Goal: Information Seeking & Learning: Compare options

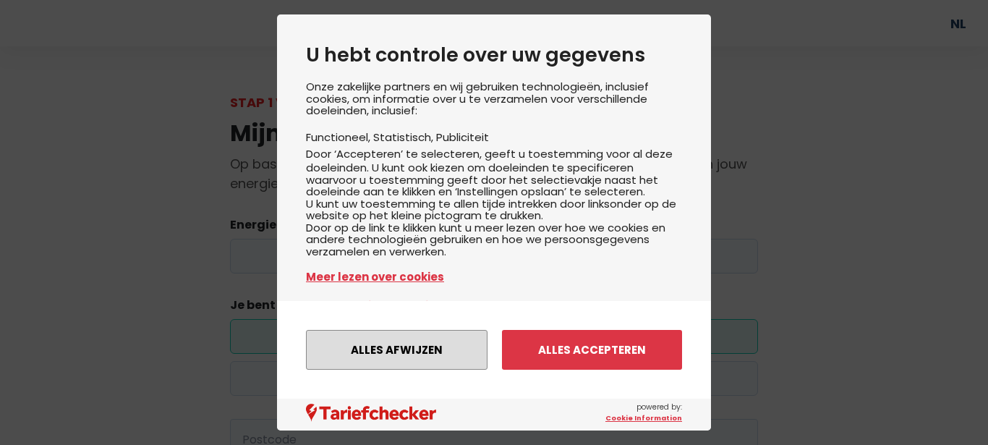
click at [393, 344] on button "Alles afwijzen" at bounding box center [396, 350] width 181 height 40
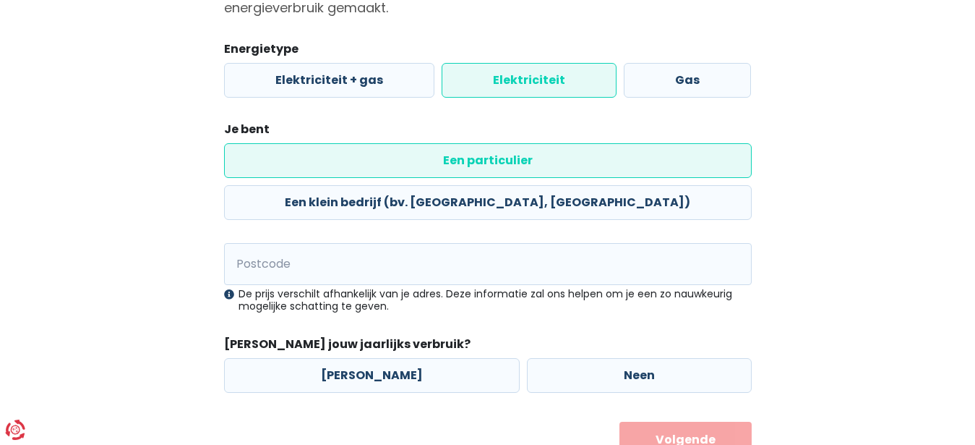
scroll to position [194, 0]
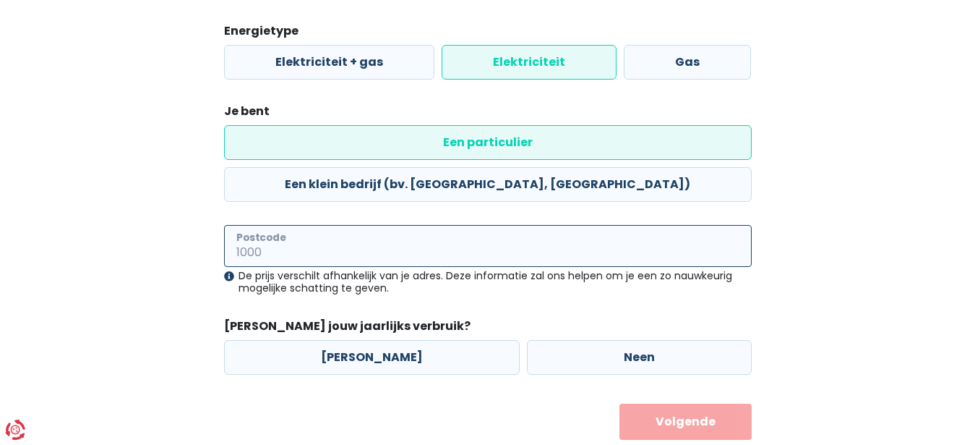
click at [308, 225] on input "Postcode" at bounding box center [488, 246] width 528 height 42
type input "3110"
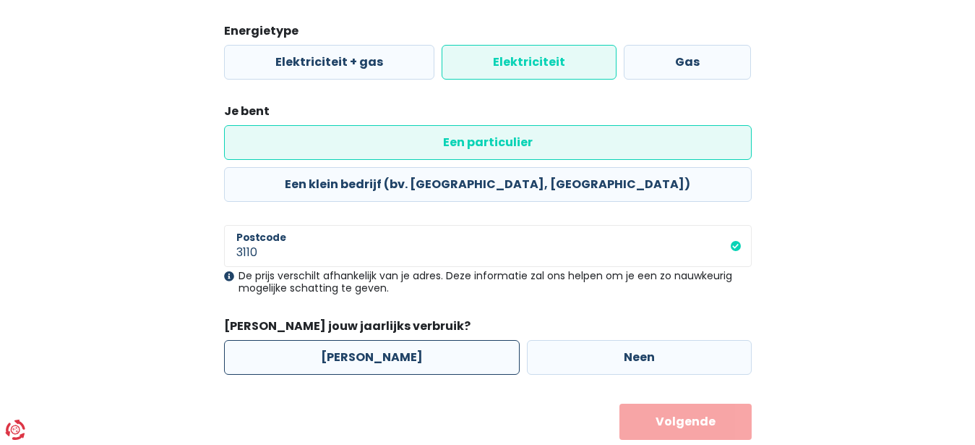
click at [361, 340] on label "[PERSON_NAME]" at bounding box center [372, 357] width 296 height 35
click at [361, 340] on input "[PERSON_NAME]" at bounding box center [372, 357] width 296 height 35
radio input "true"
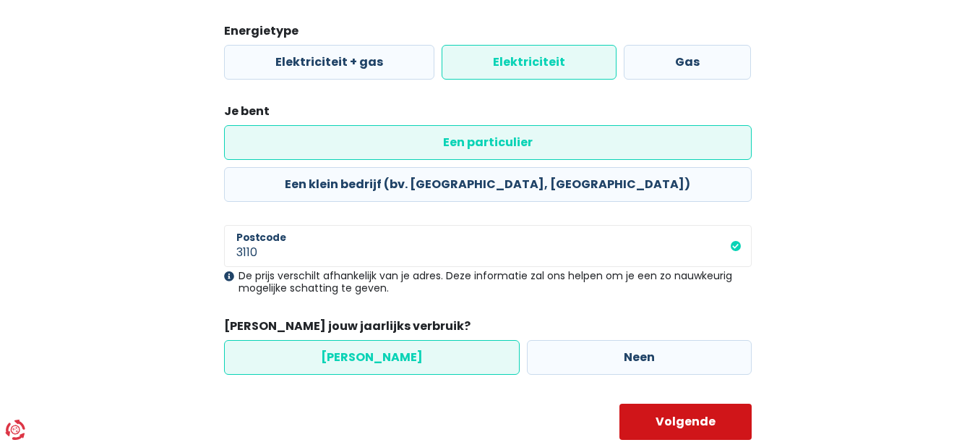
click at [691, 403] on button "Volgende" at bounding box center [686, 421] width 132 height 36
select select
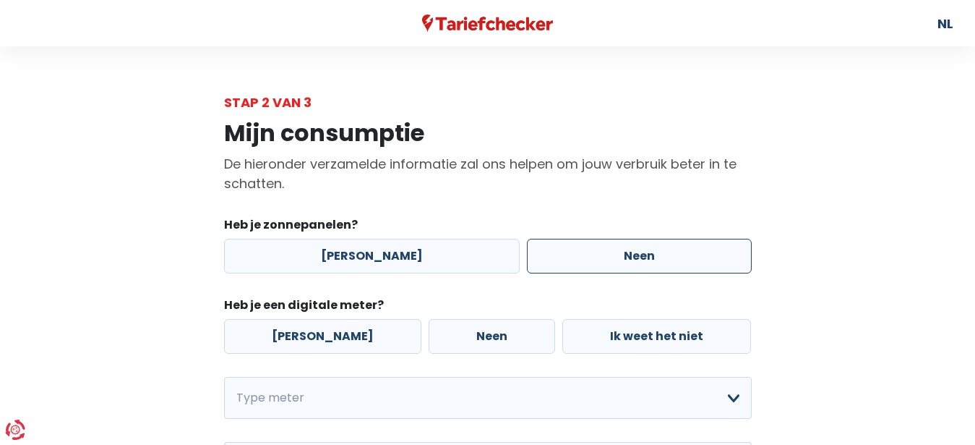
click at [622, 253] on label "Neen" at bounding box center [639, 256] width 225 height 35
click at [622, 253] on input "Neen" at bounding box center [639, 256] width 225 height 35
radio input "true"
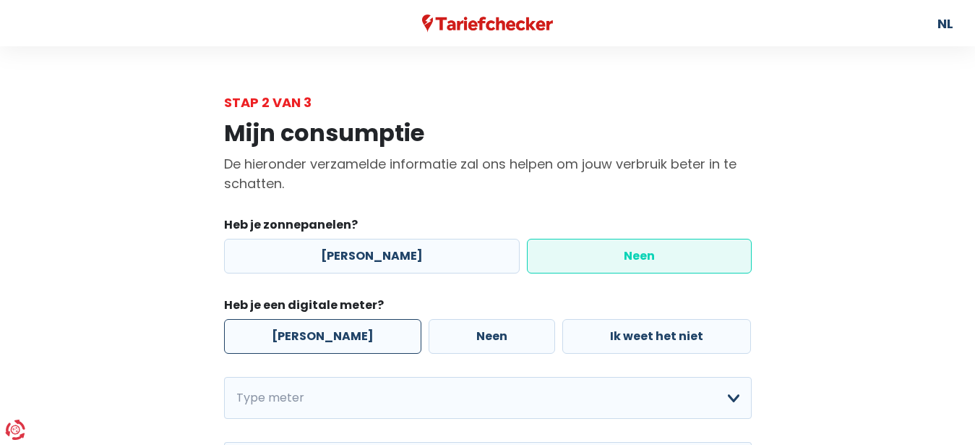
click at [333, 332] on label "[PERSON_NAME]" at bounding box center [322, 336] width 197 height 35
click at [333, 332] on input "[PERSON_NAME]" at bounding box center [322, 336] width 197 height 35
radio input "true"
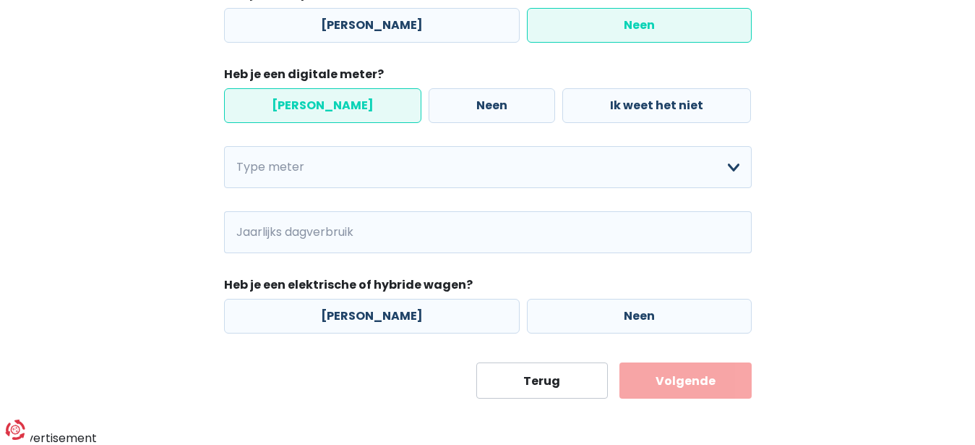
scroll to position [231, 0]
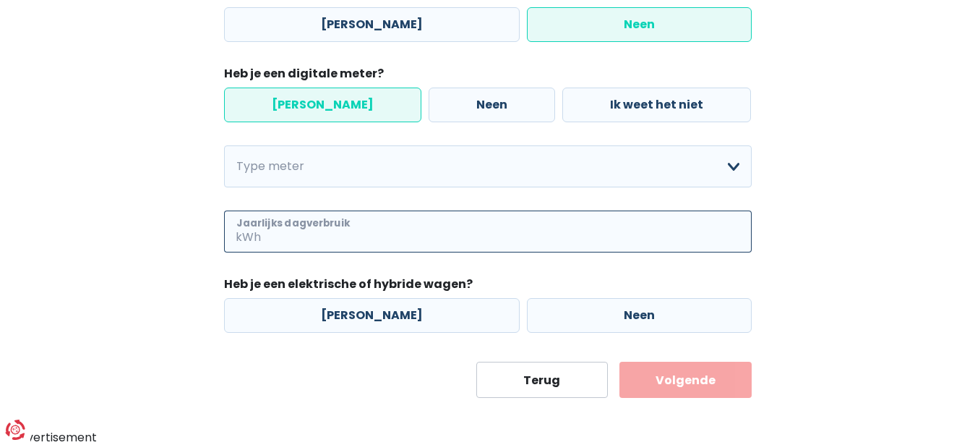
click at [419, 234] on input "Jaarlijks dagverbruik" at bounding box center [508, 231] width 488 height 42
type input "2200"
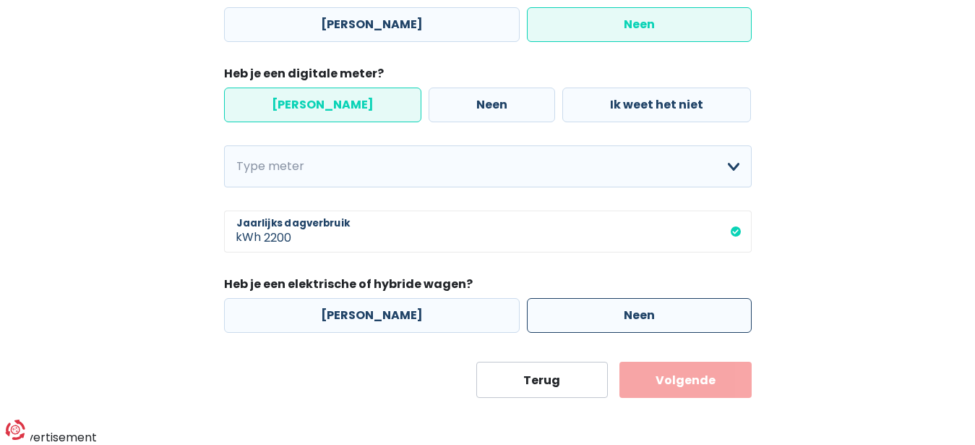
click at [644, 315] on label "Neen" at bounding box center [639, 315] width 225 height 35
click at [644, 315] on input "Neen" at bounding box center [639, 315] width 225 height 35
radio input "true"
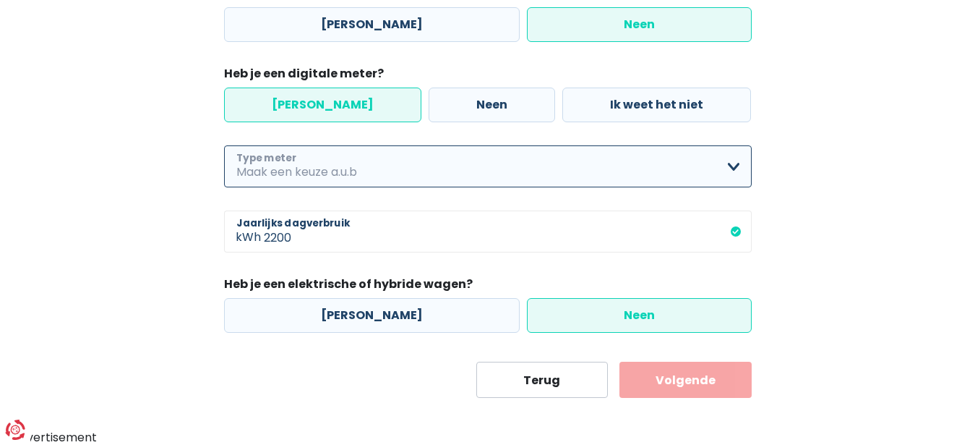
click at [224, 145] on select "Enkelvoudig Tweevoudig Enkelvoudig + uitsluitend nachttarief Tweevoudig + uitsl…" at bounding box center [488, 166] width 528 height 42
click at [734, 166] on select "Enkelvoudig Tweevoudig Enkelvoudig + uitsluitend nachttarief Tweevoudig + uitsl…" at bounding box center [488, 166] width 528 height 42
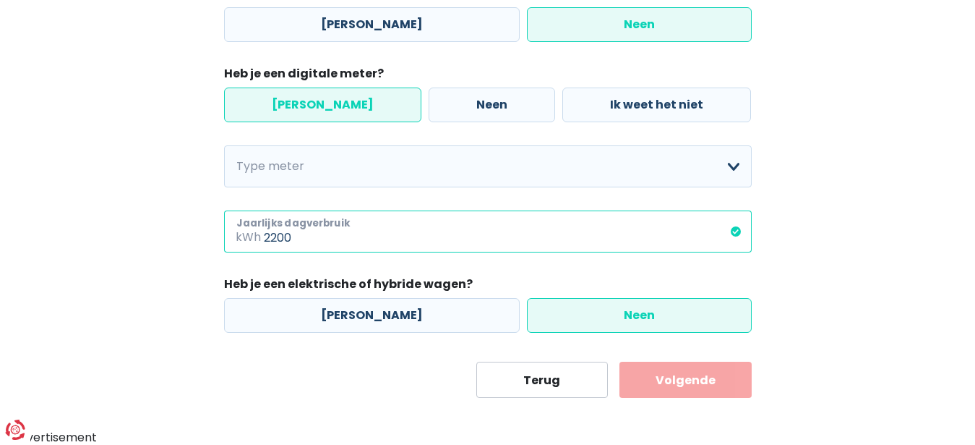
click at [311, 246] on input "2200" at bounding box center [508, 231] width 488 height 42
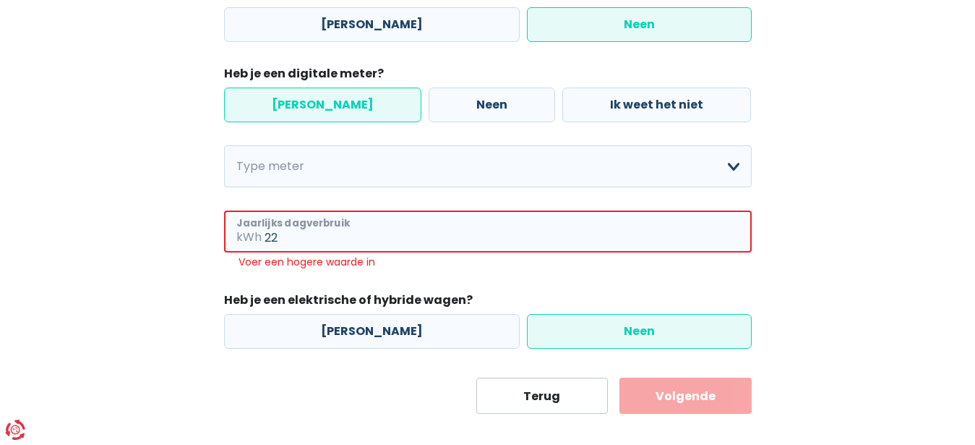
type input "2"
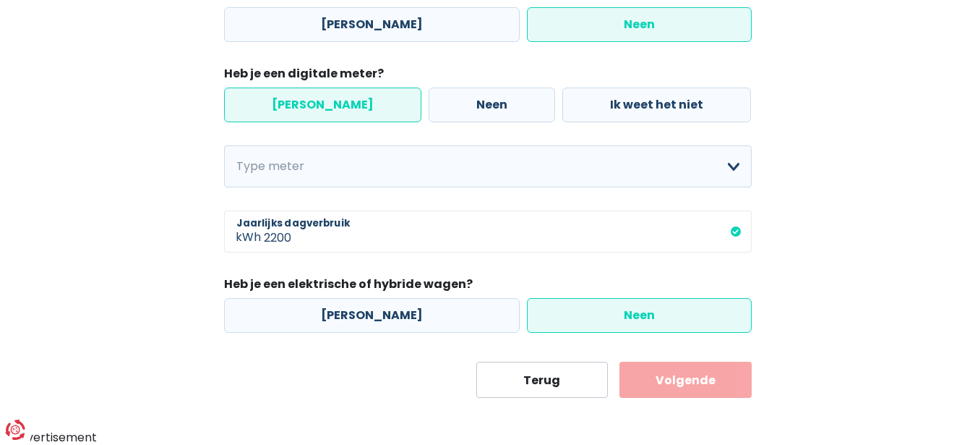
click at [660, 311] on label "Neen" at bounding box center [639, 315] width 225 height 35
click at [660, 311] on input "Neen" at bounding box center [639, 315] width 225 height 35
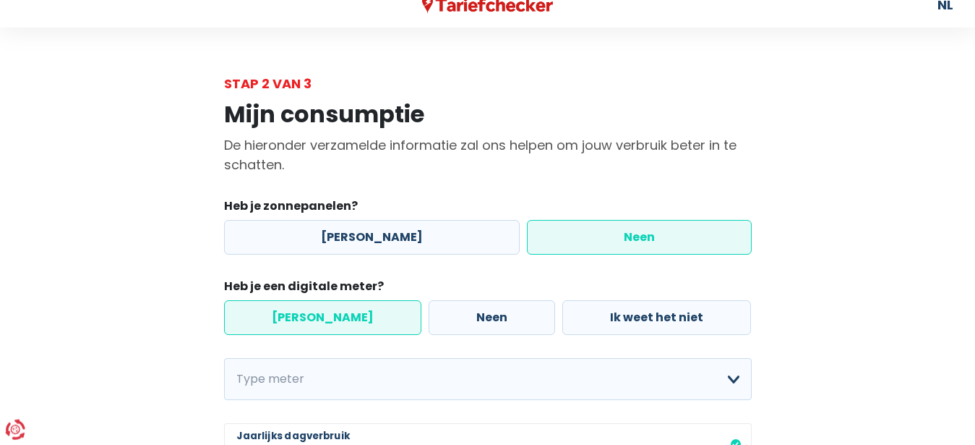
scroll to position [10, 0]
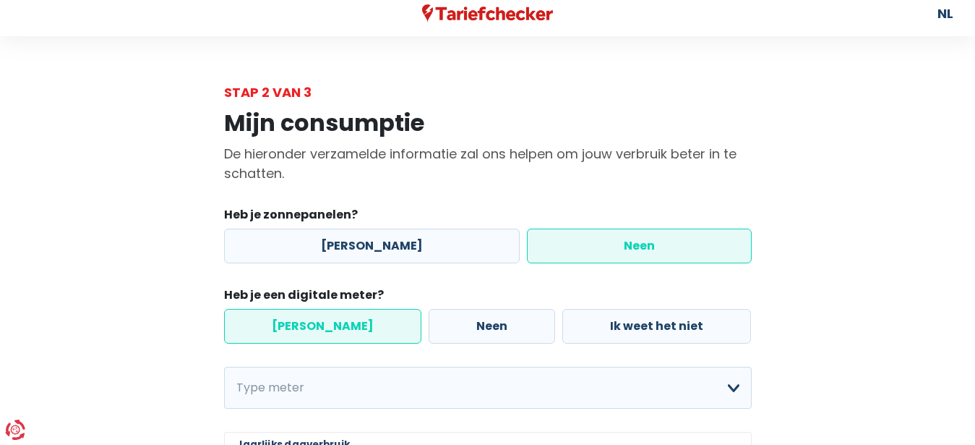
click at [642, 252] on label "Neen" at bounding box center [639, 245] width 225 height 35
click at [642, 252] on input "Neen" at bounding box center [639, 245] width 225 height 35
click at [324, 322] on label "[PERSON_NAME]" at bounding box center [322, 326] width 197 height 35
click at [324, 322] on input "[PERSON_NAME]" at bounding box center [322, 326] width 197 height 35
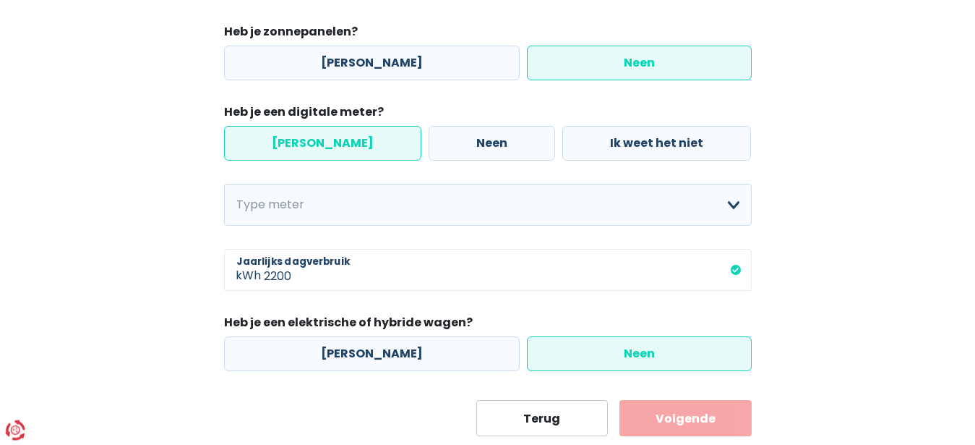
scroll to position [231, 0]
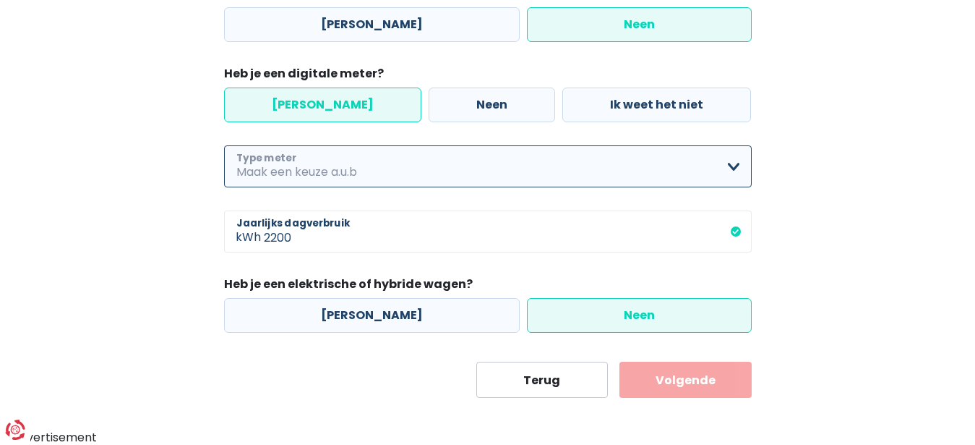
click at [224, 145] on select "Enkelvoudig Tweevoudig Enkelvoudig + uitsluitend nachttarief Tweevoudig + uitsl…" at bounding box center [488, 166] width 528 height 42
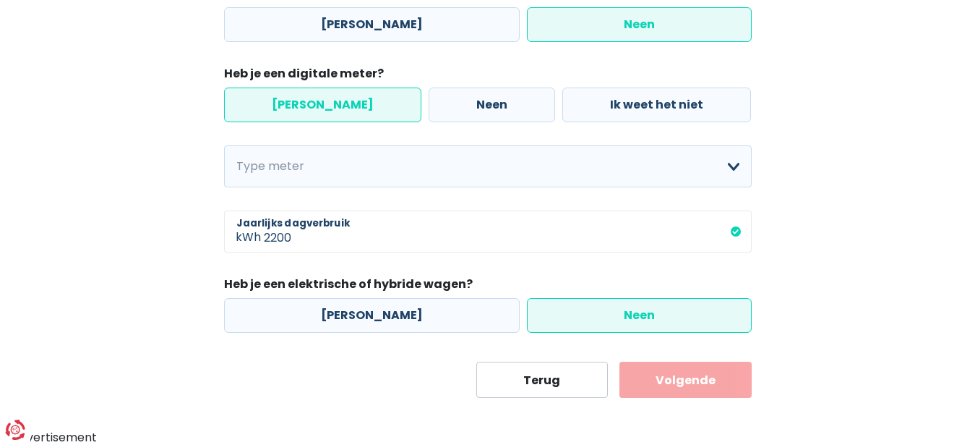
click at [822, 155] on div "Mijn consumptie De hieronder verzamelde informatie zal ons helpen om jouw verbr…" at bounding box center [488, 139] width 824 height 517
click at [682, 383] on button "Volgende" at bounding box center [686, 379] width 132 height 36
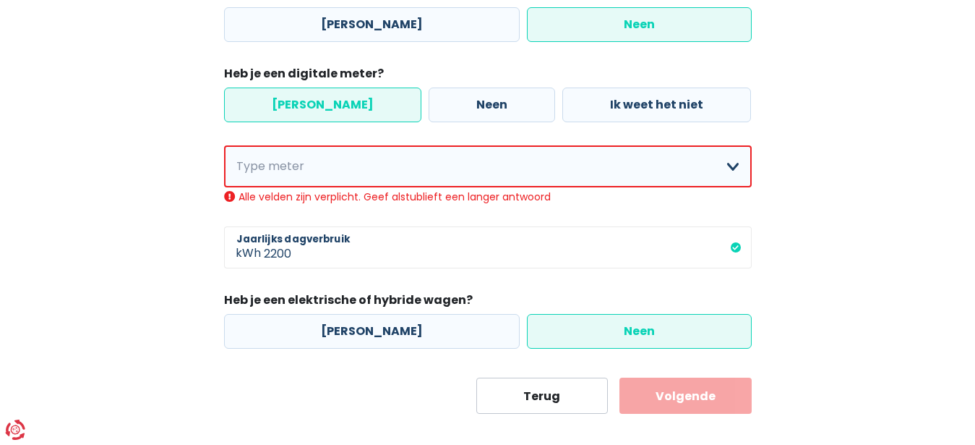
scroll to position [247, 0]
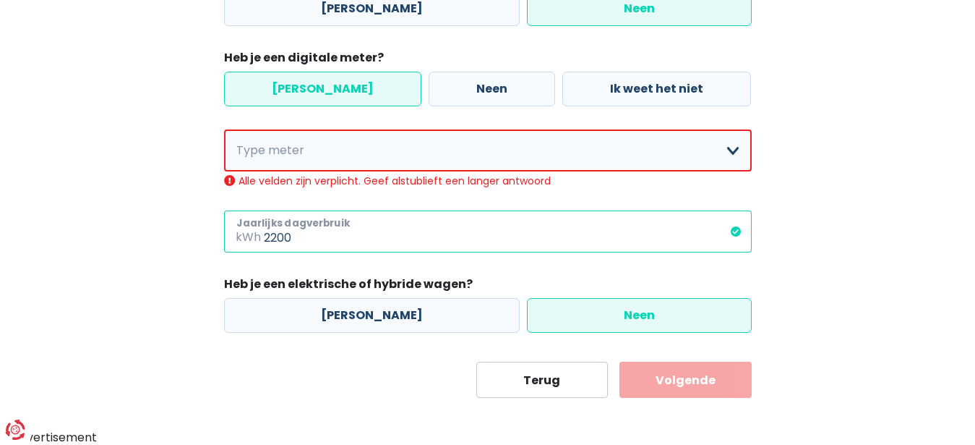
click at [310, 236] on input "2200" at bounding box center [508, 231] width 488 height 42
type input "2"
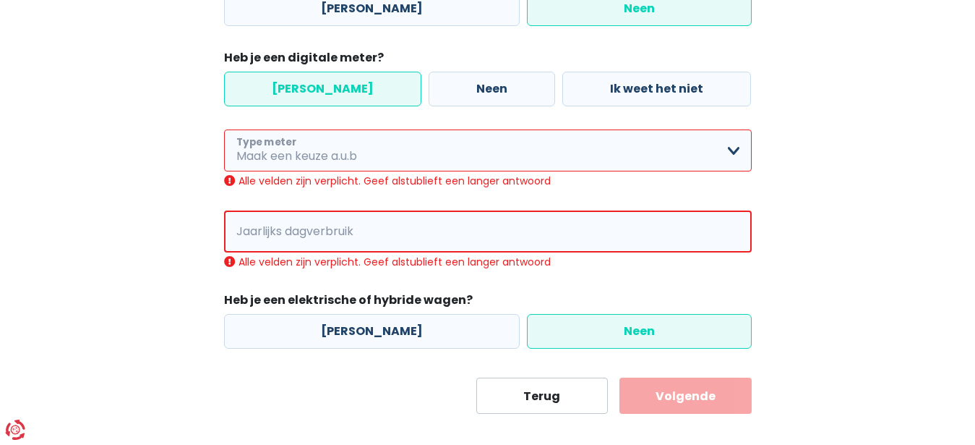
click at [224, 129] on select "Enkelvoudig Tweevoudig Enkelvoudig + uitsluitend nachttarief Tweevoudig + uitsl…" at bounding box center [488, 150] width 528 height 42
select select "day_single_rate"
click option "Enkelvoudig" at bounding box center [0, 0] width 0 height 0
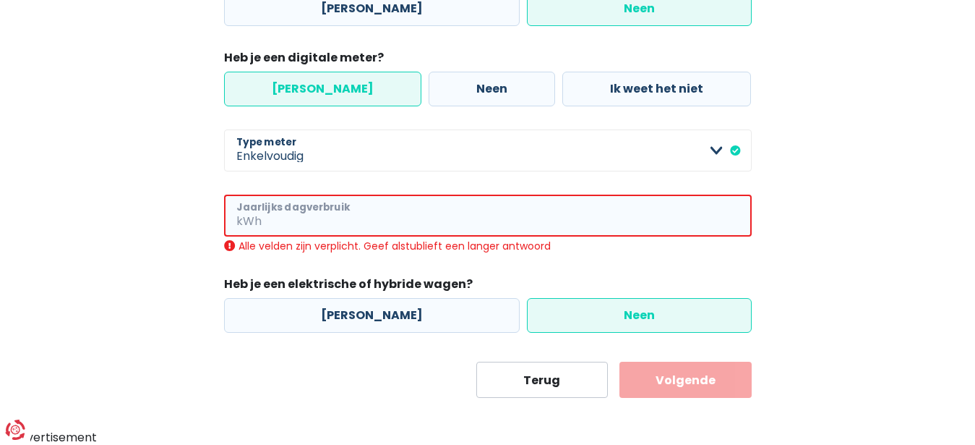
click at [450, 221] on input "Jaarlijks dagverbruik" at bounding box center [508, 215] width 487 height 42
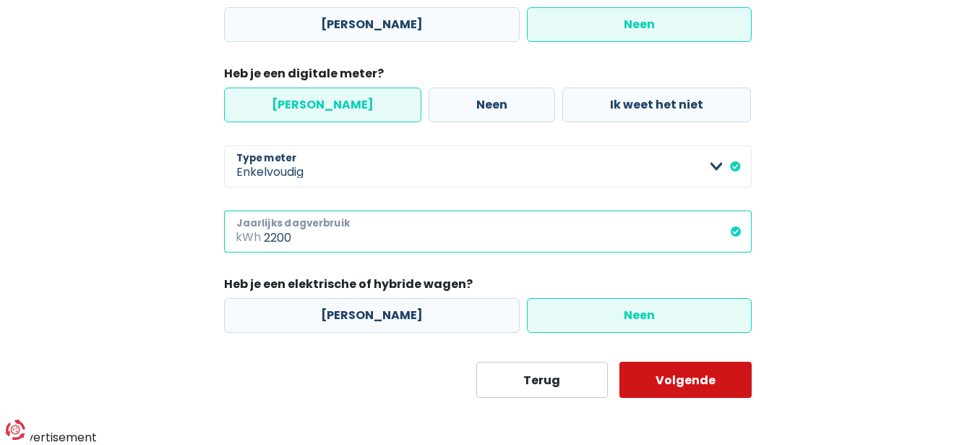
type input "2200"
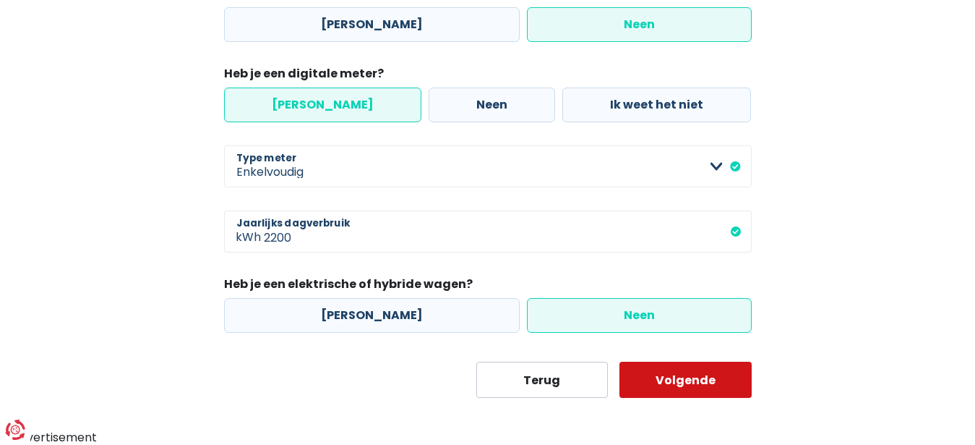
click at [698, 382] on button "Volgende" at bounding box center [686, 379] width 132 height 36
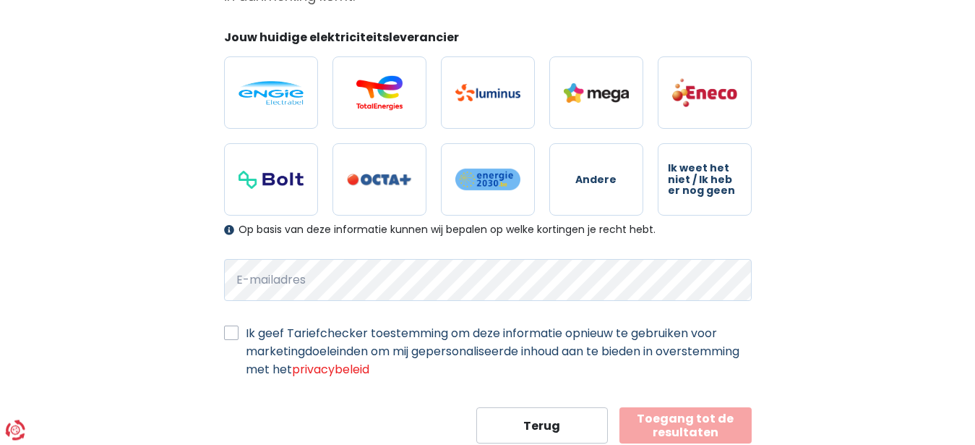
scroll to position [233, 0]
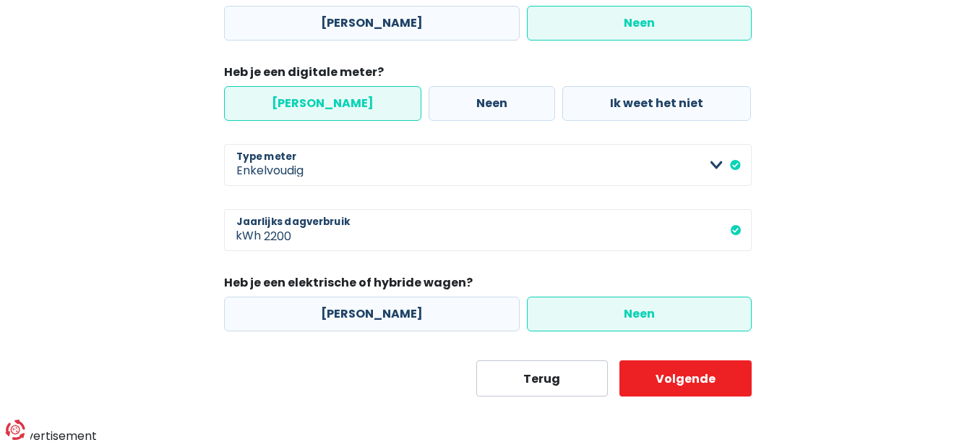
scroll to position [231, 0]
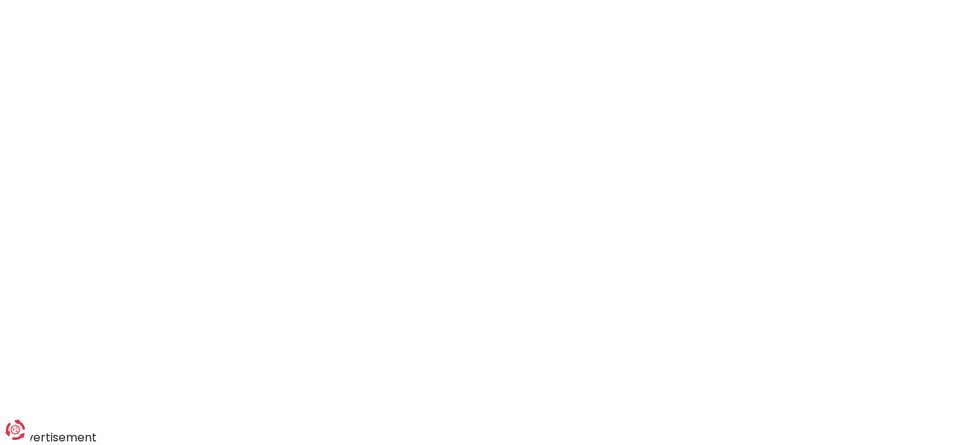
scroll to position [194, 0]
